Goal: Find specific page/section: Find specific page/section

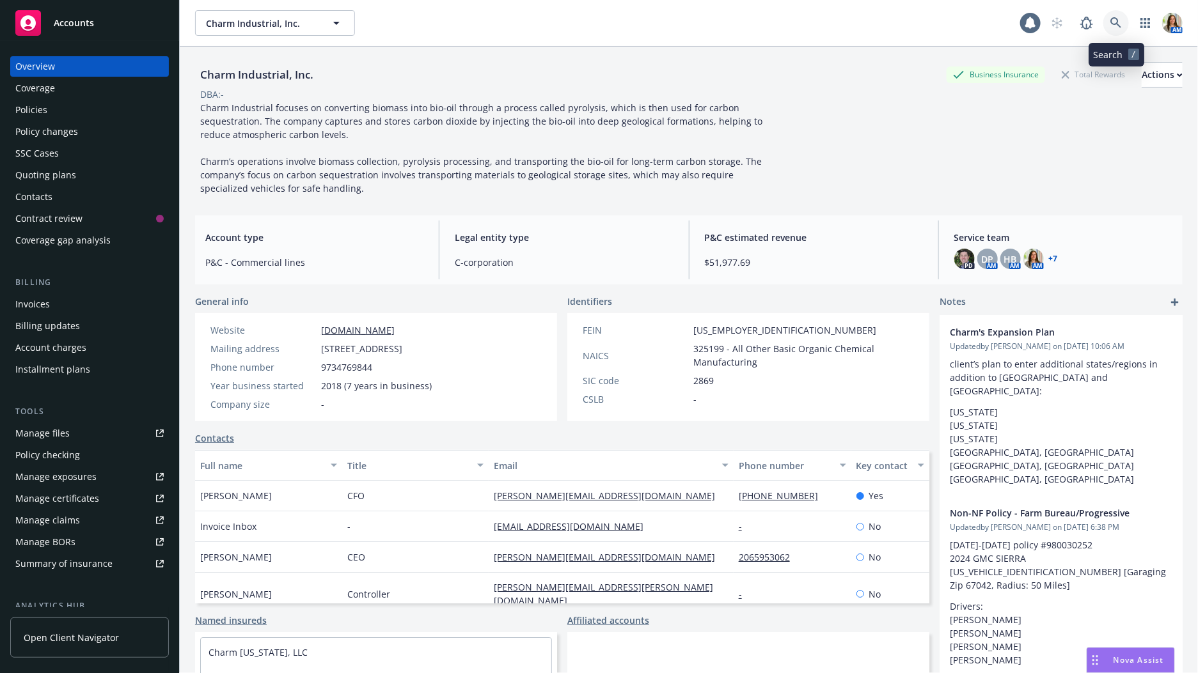
click at [1111, 20] on icon at bounding box center [1116, 23] width 12 height 12
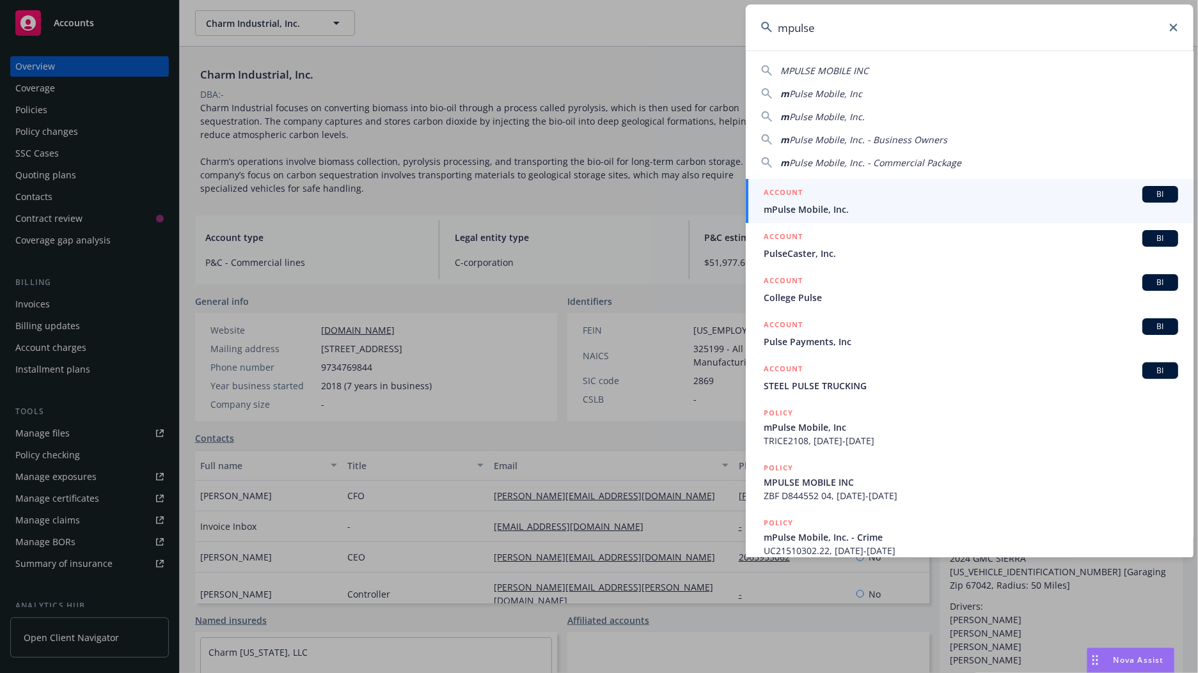
type input "mpulse"
click at [873, 194] on div "ACCOUNT BI" at bounding box center [970, 194] width 414 height 17
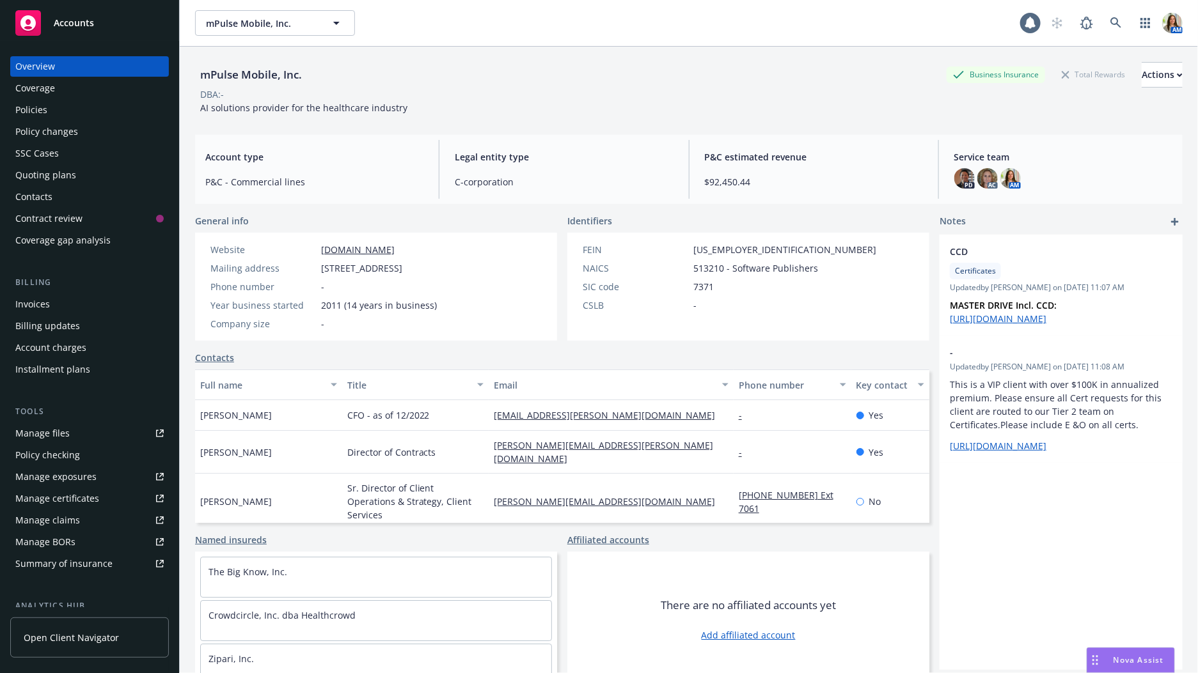
click at [110, 136] on div "Policy changes" at bounding box center [89, 131] width 148 height 20
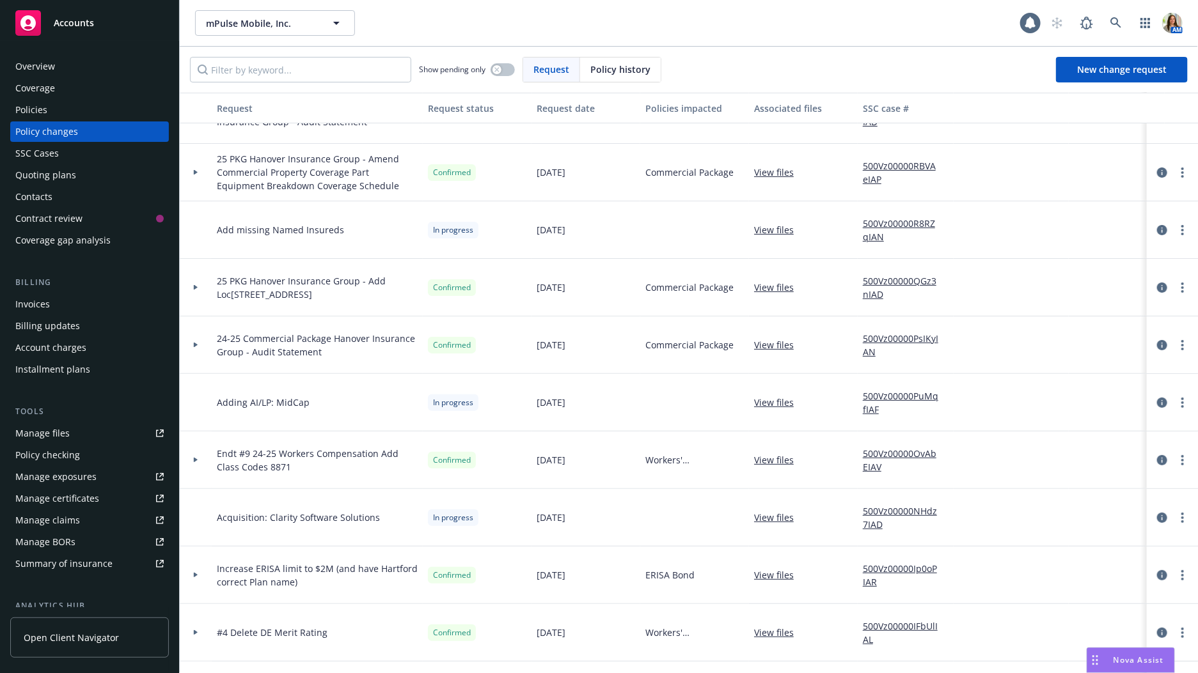
scroll to position [51, 0]
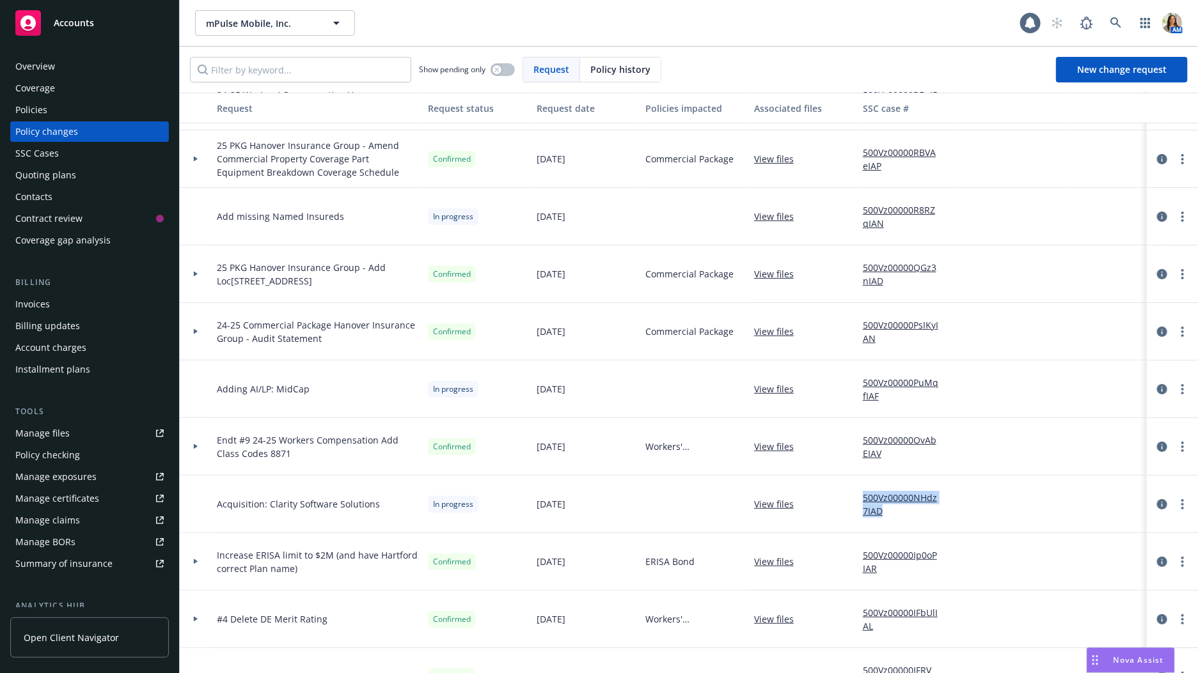
drag, startPoint x: 836, startPoint y: 498, endPoint x: 883, endPoint y: 514, distance: 49.3
click at [883, 514] on div "Acquisition: Clarity Software Solutions In progress [DATE] View files 500Vz0000…" at bounding box center [842, 505] width 1324 height 58
copy div "500Vz00000NHdz7IAD"
click at [880, 503] on link "500Vz00000NHdz7IAD" at bounding box center [906, 504] width 86 height 27
click at [815, 418] on div "View files" at bounding box center [803, 447] width 109 height 58
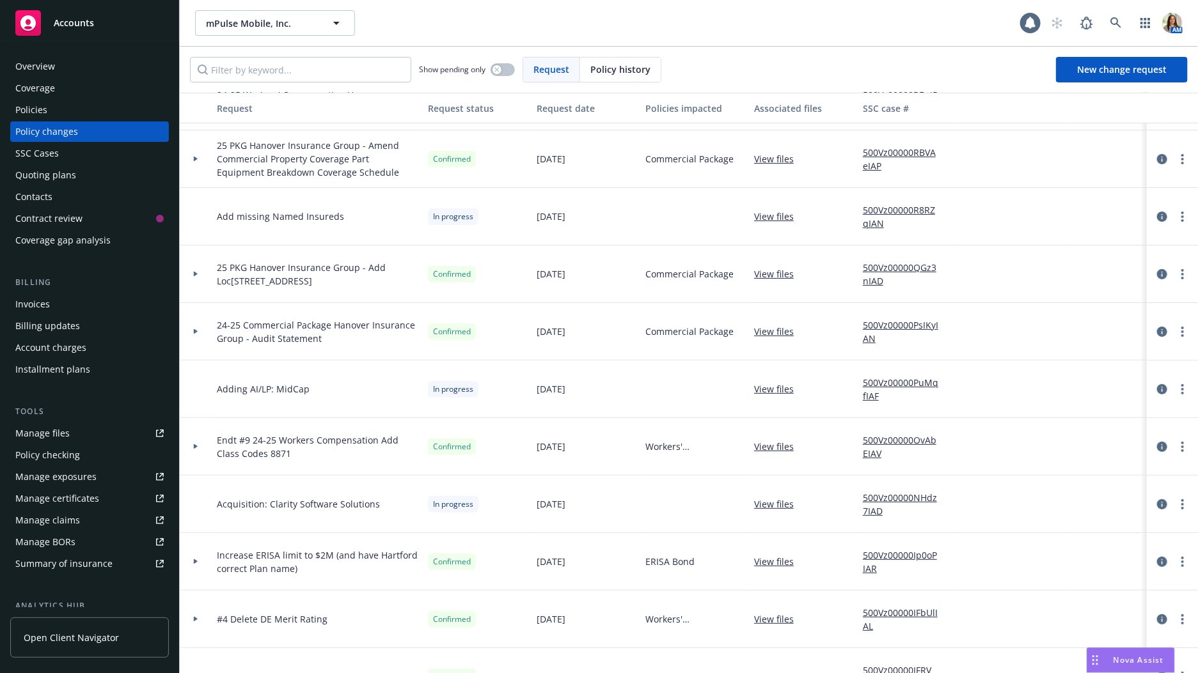
click at [867, 503] on link "500Vz00000NHdz7IAD" at bounding box center [906, 504] width 86 height 27
